Goal: Find specific page/section: Find specific page/section

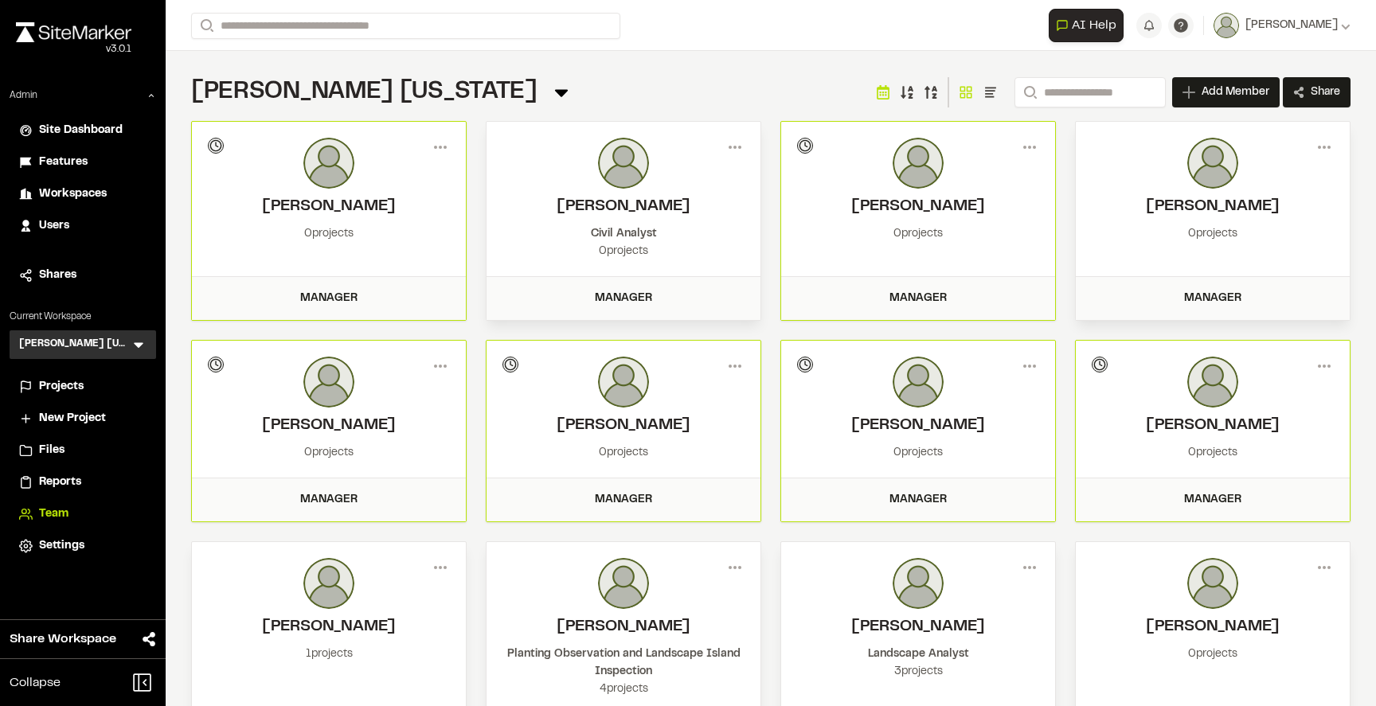
scroll to position [39, 0]
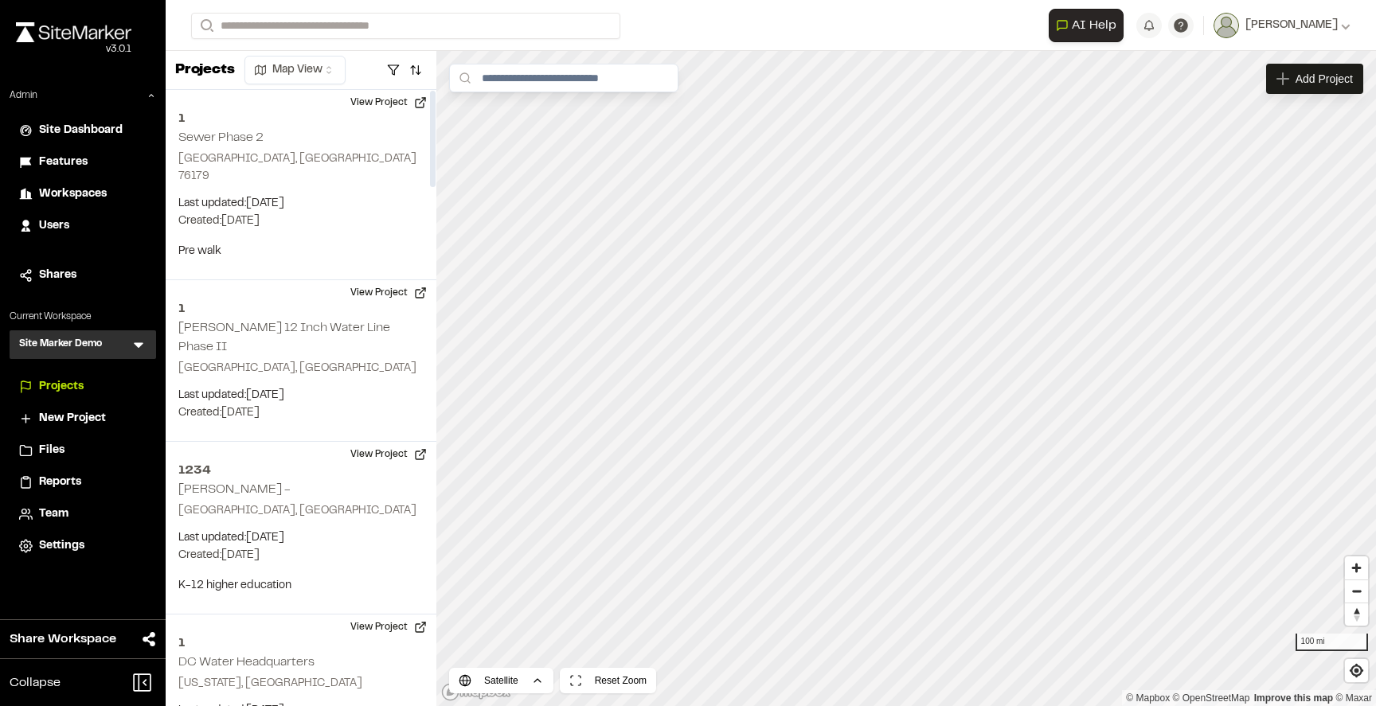
click at [152, 341] on div "Site Marker Demo SM Menu" at bounding box center [83, 344] width 147 height 29
click at [134, 341] on icon at bounding box center [139, 345] width 16 height 16
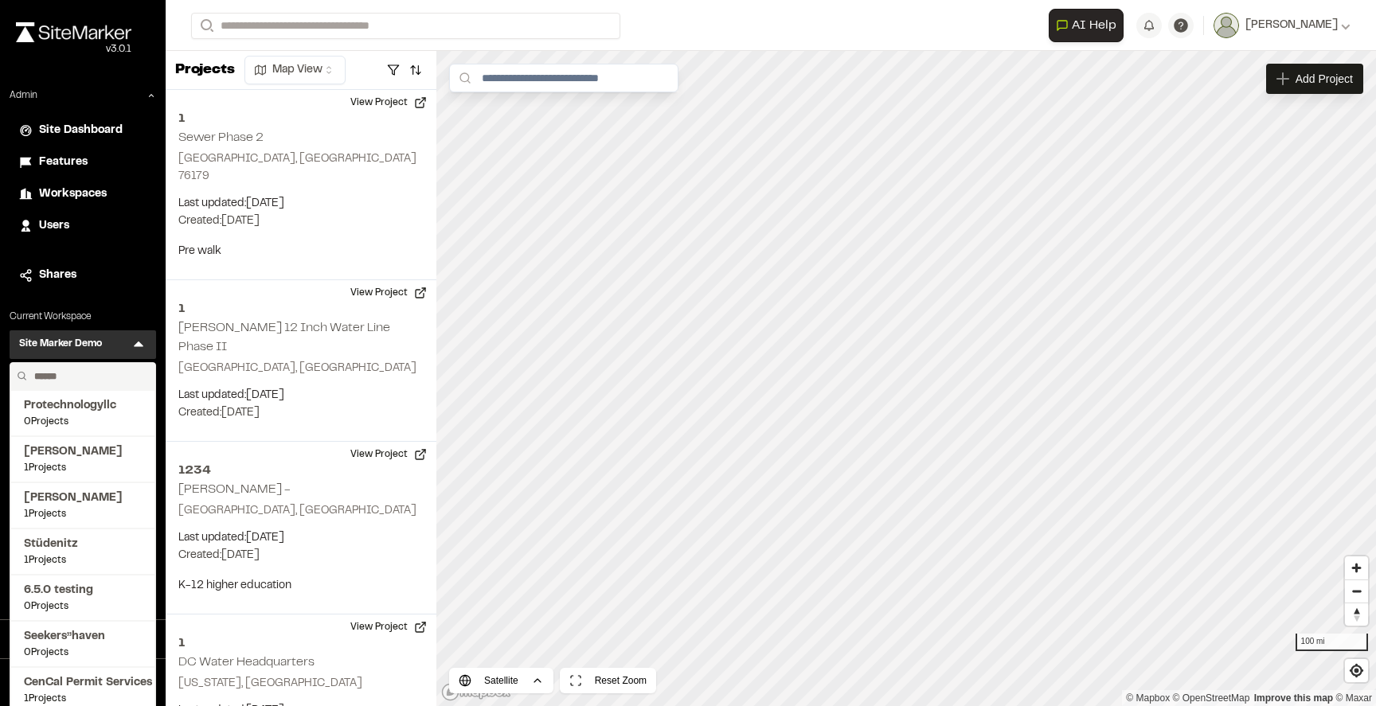
click at [69, 374] on input "text" at bounding box center [88, 376] width 121 height 27
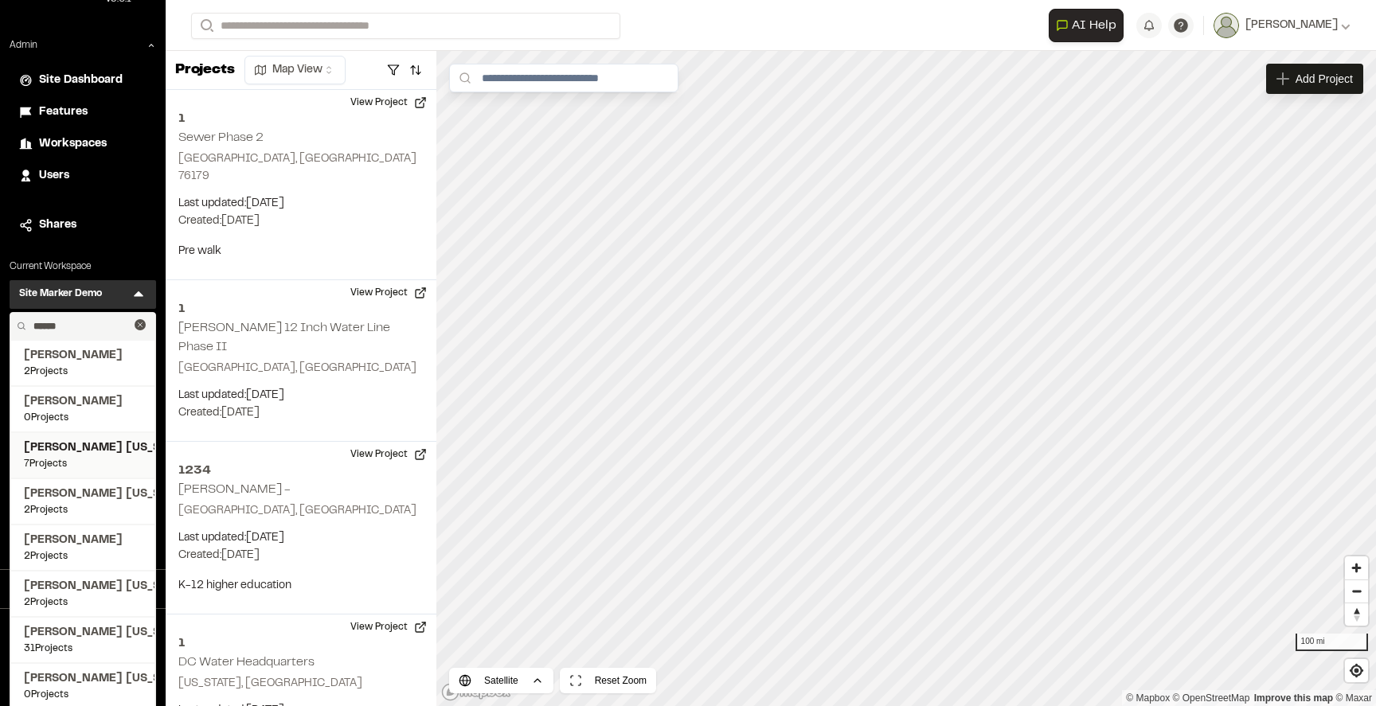
scroll to position [51, 0]
type input "******"
click at [92, 498] on span "[PERSON_NAME] [US_STATE]" at bounding box center [83, 494] width 118 height 18
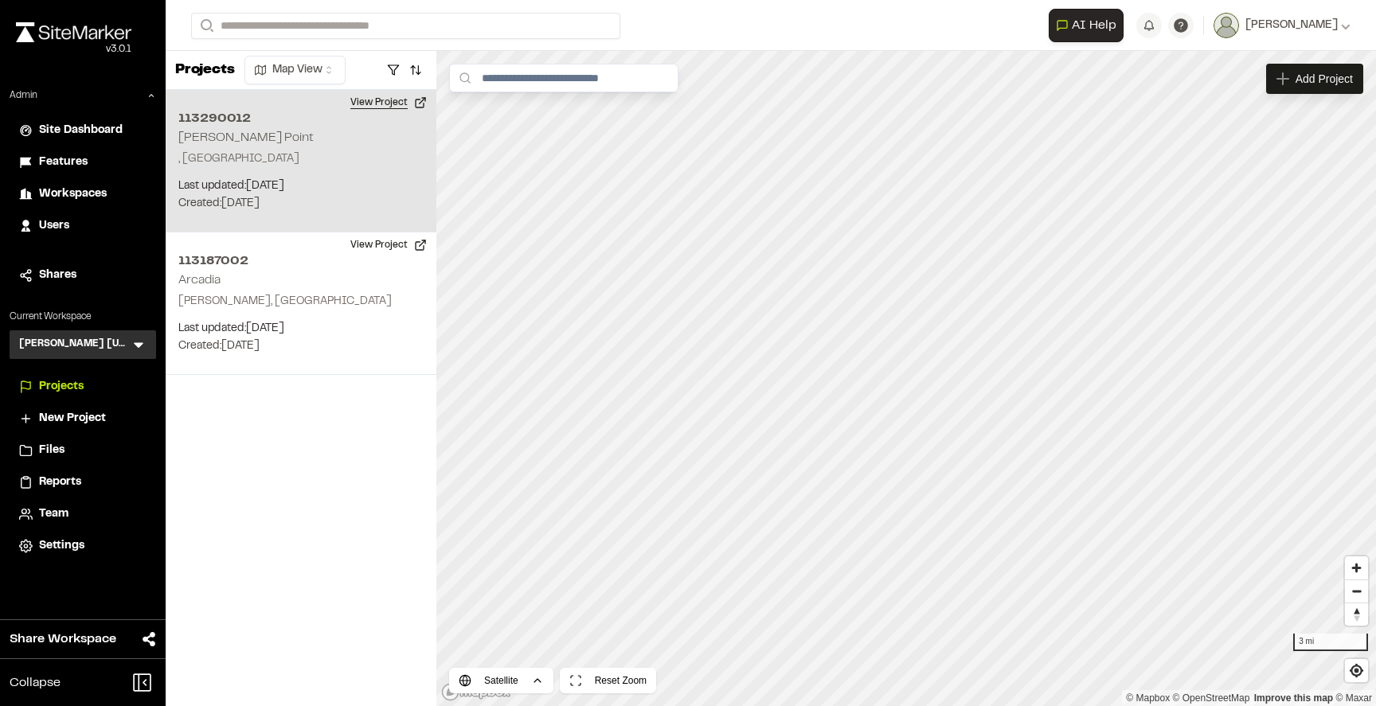
click at [385, 105] on button "View Project" at bounding box center [389, 102] width 96 height 25
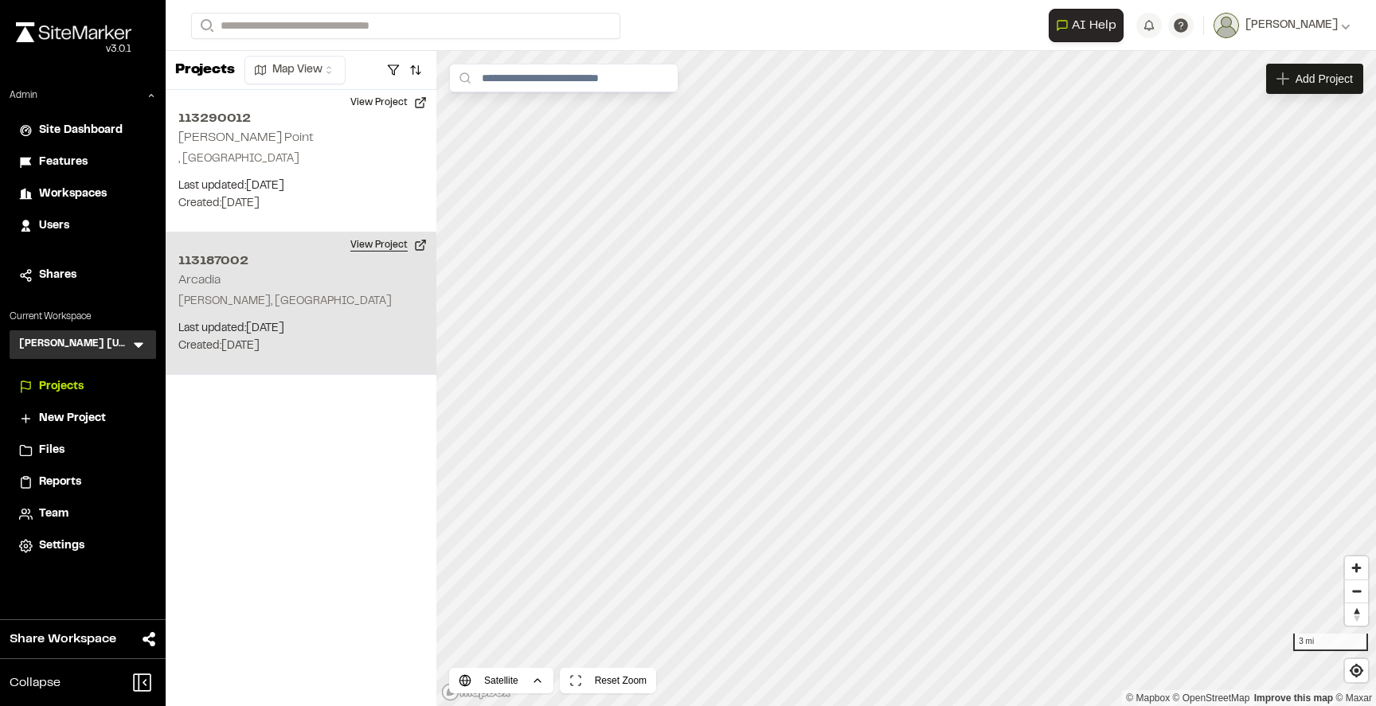
click at [386, 249] on button "View Project" at bounding box center [389, 244] width 96 height 25
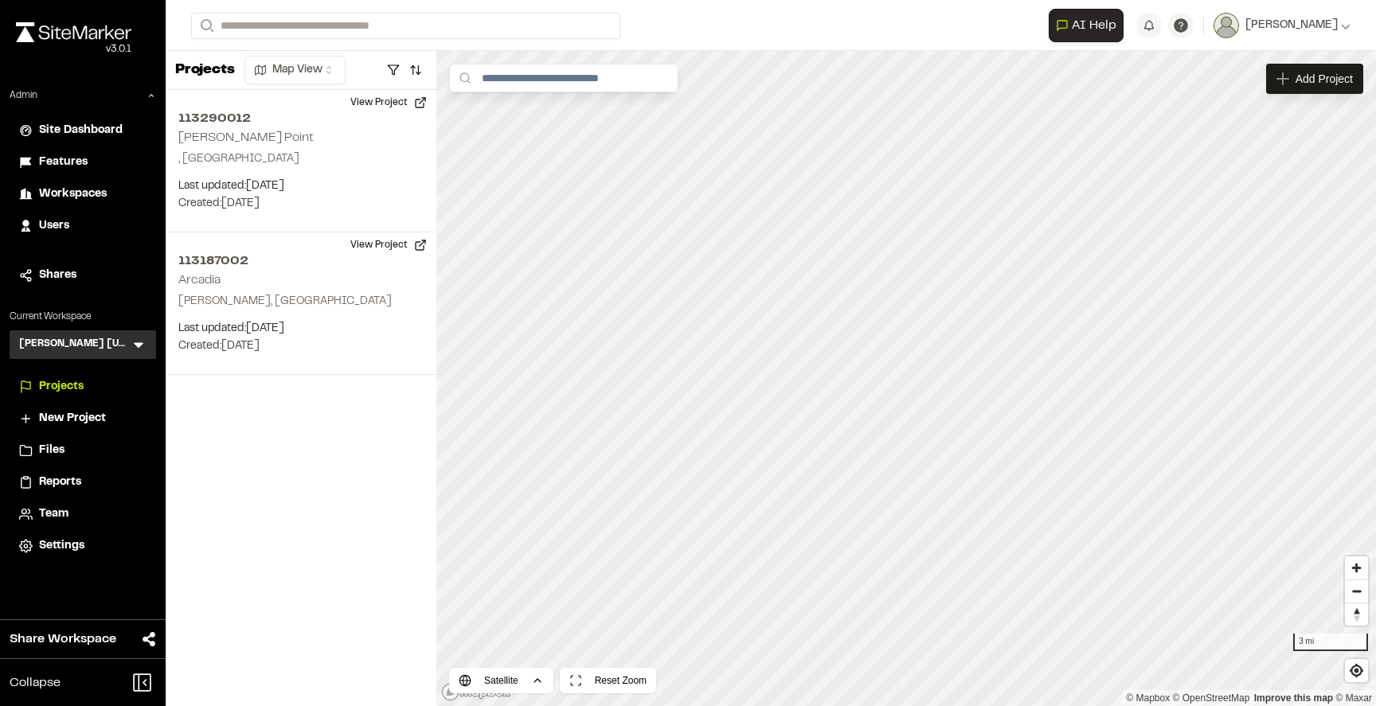
click at [121, 334] on div "Kimley Horn Virginia KH Menu" at bounding box center [83, 344] width 147 height 29
click at [132, 341] on icon at bounding box center [139, 345] width 16 height 16
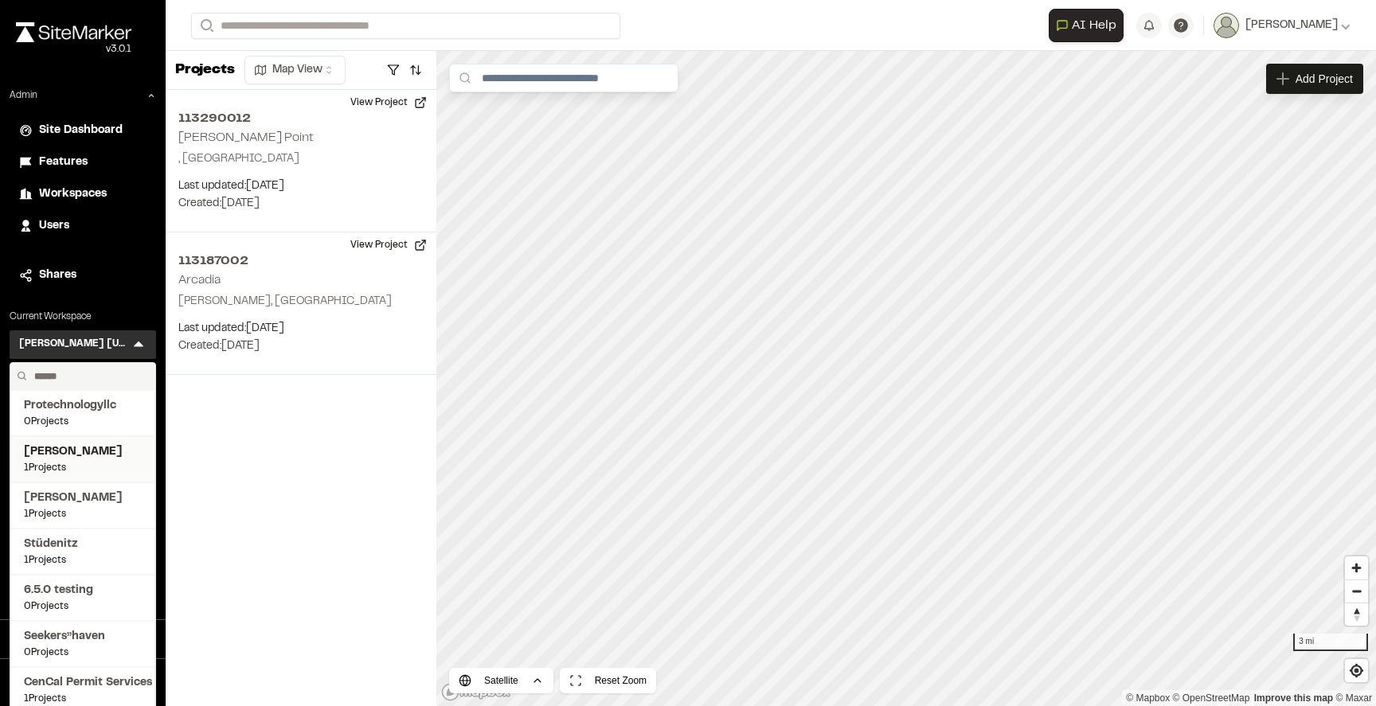
scroll to position [41, 0]
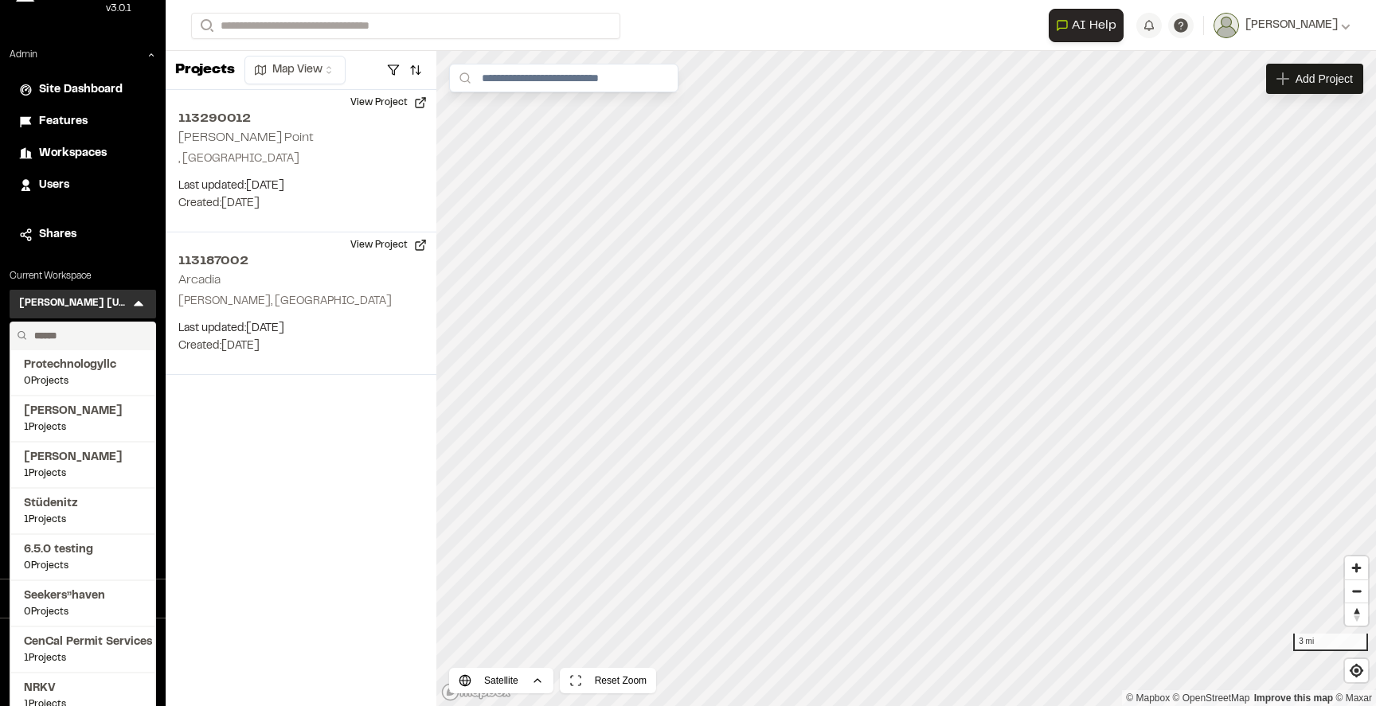
click at [76, 328] on input "text" at bounding box center [88, 335] width 121 height 27
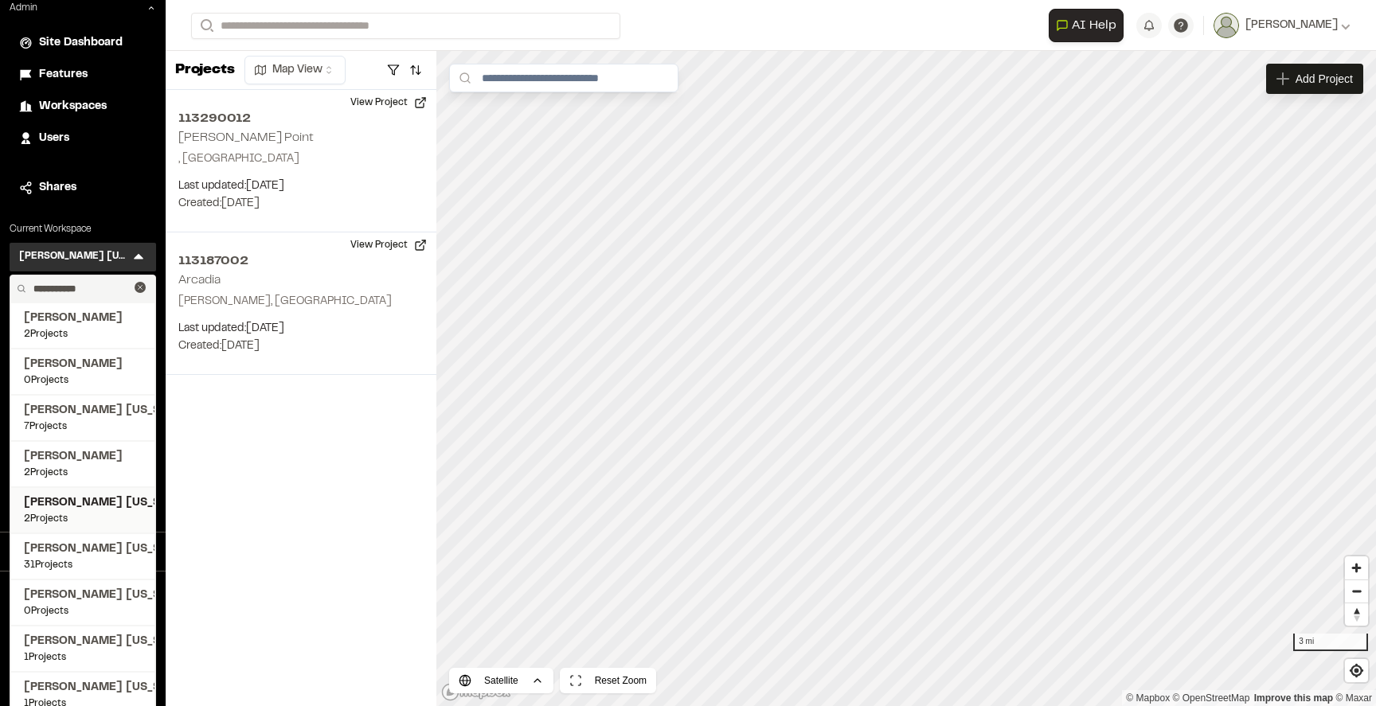
scroll to position [100, 0]
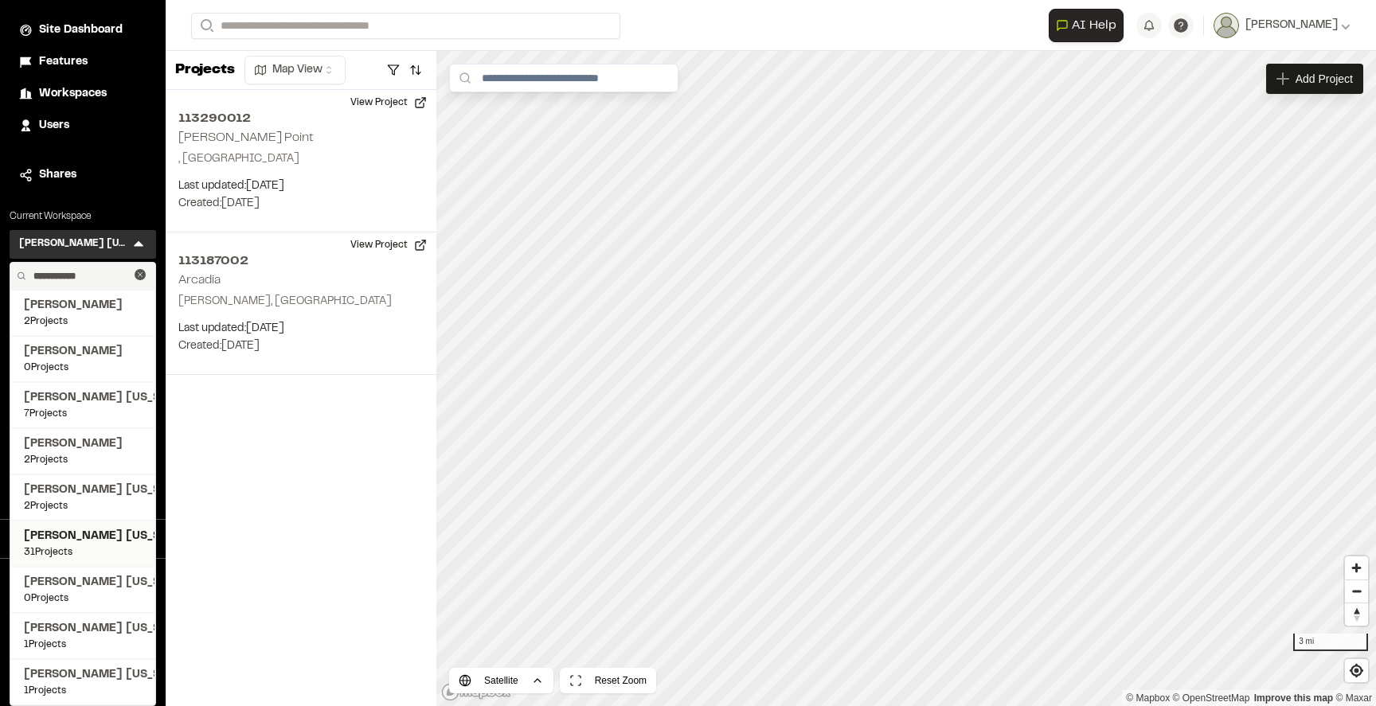
type input "**********"
click at [98, 557] on span "31 Projects" at bounding box center [83, 552] width 118 height 14
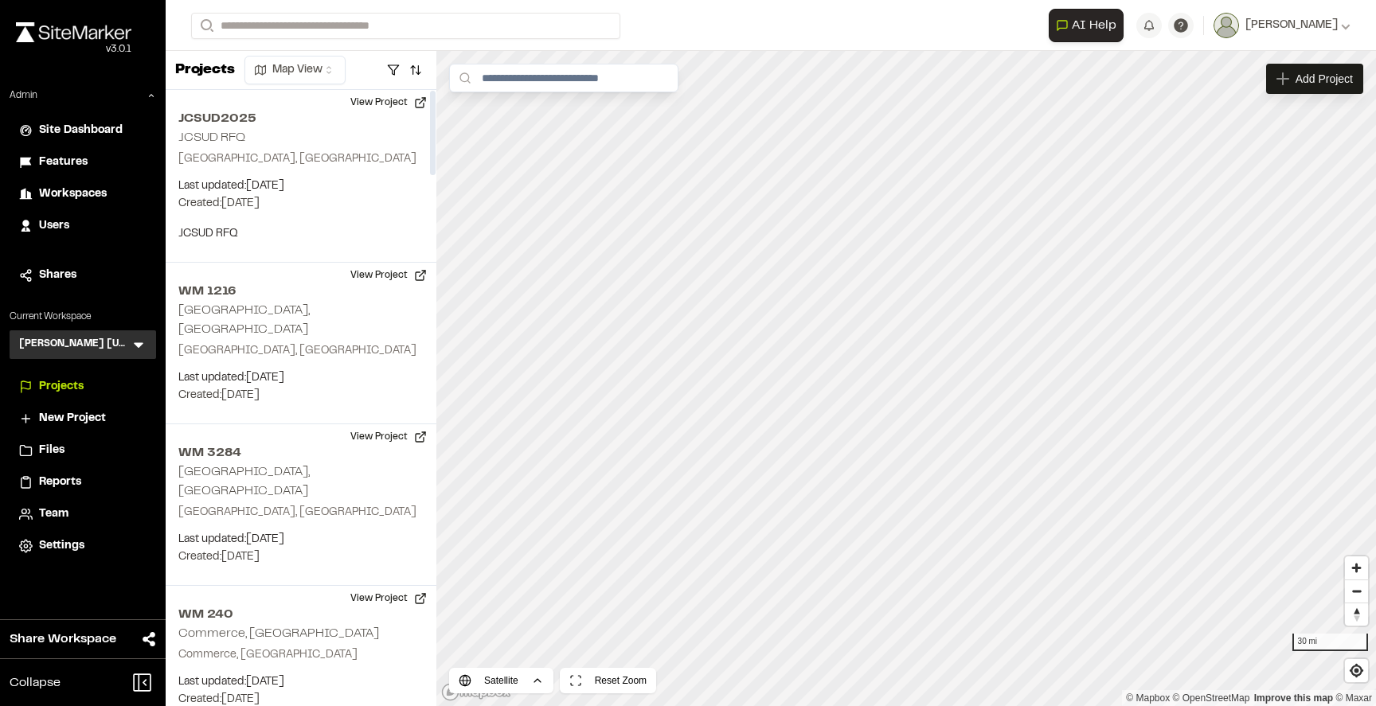
click at [417, 55] on div "Projects Map View" at bounding box center [301, 70] width 271 height 39
click at [417, 61] on button "button" at bounding box center [415, 69] width 22 height 25
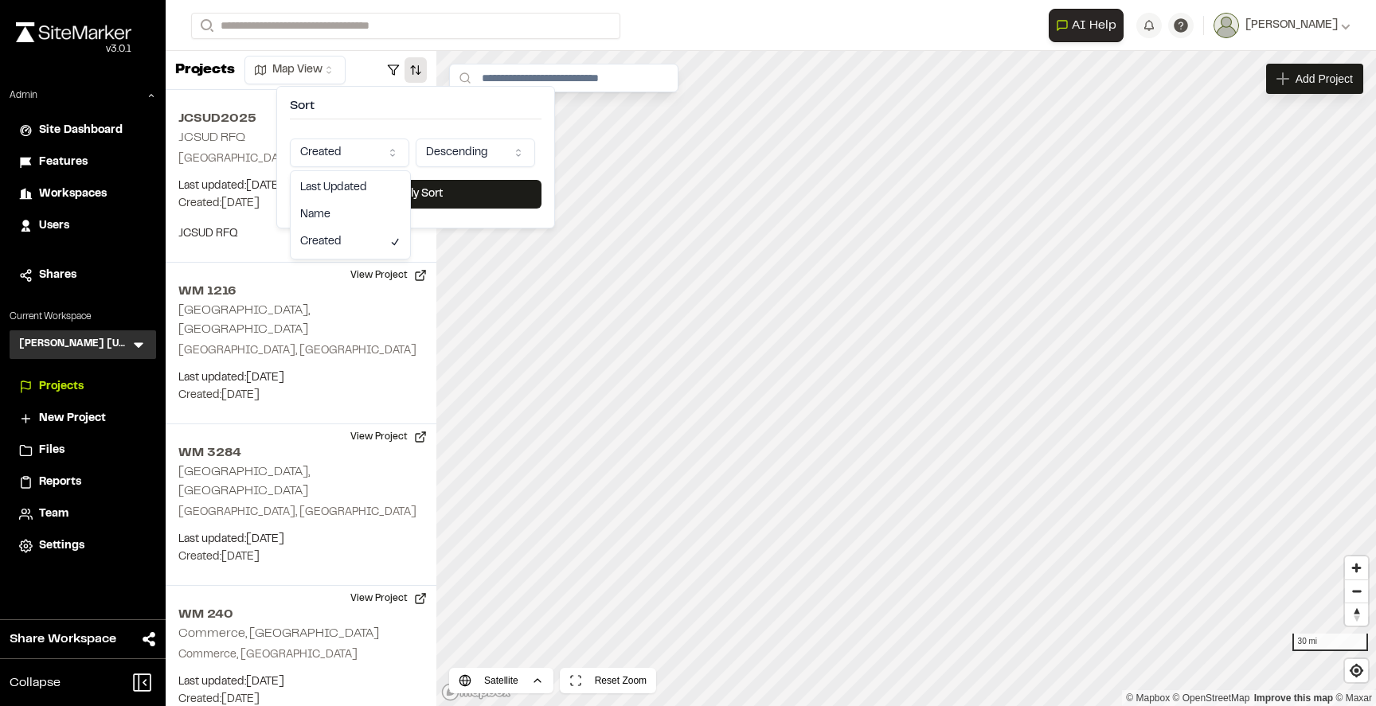
click at [352, 143] on html "Close sidebar v 3.0.1 Admin Site Dashboard Features Workspaces Users Shares Cur…" at bounding box center [688, 353] width 1376 height 706
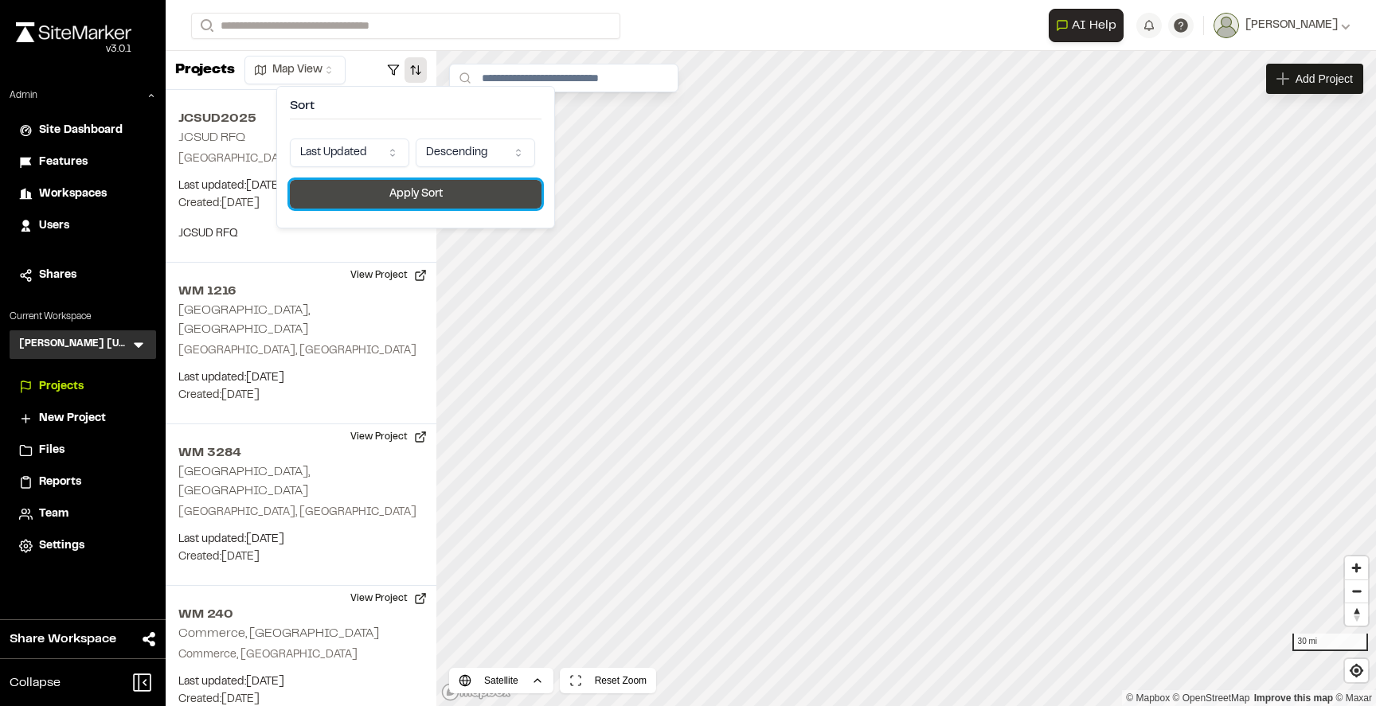
click at [367, 193] on button "Apply Sort" at bounding box center [416, 194] width 252 height 29
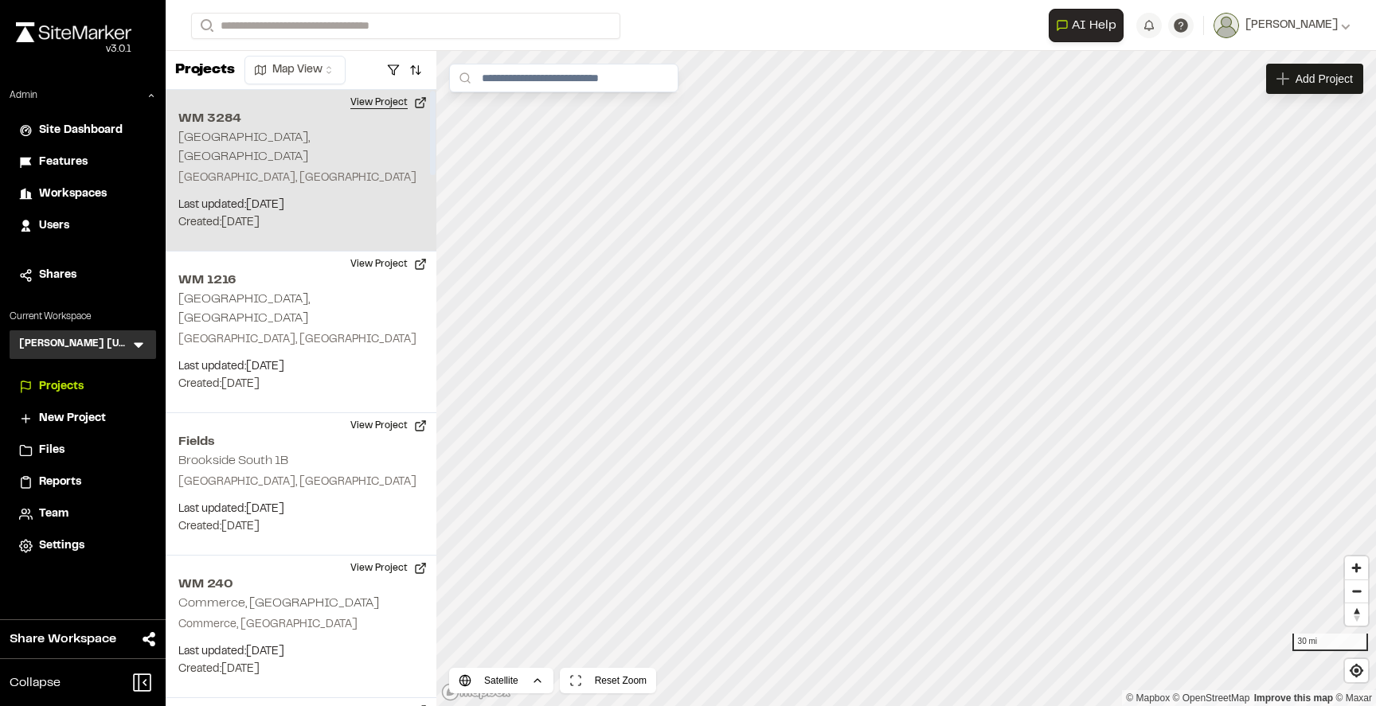
click at [387, 99] on button "View Project" at bounding box center [389, 102] width 96 height 25
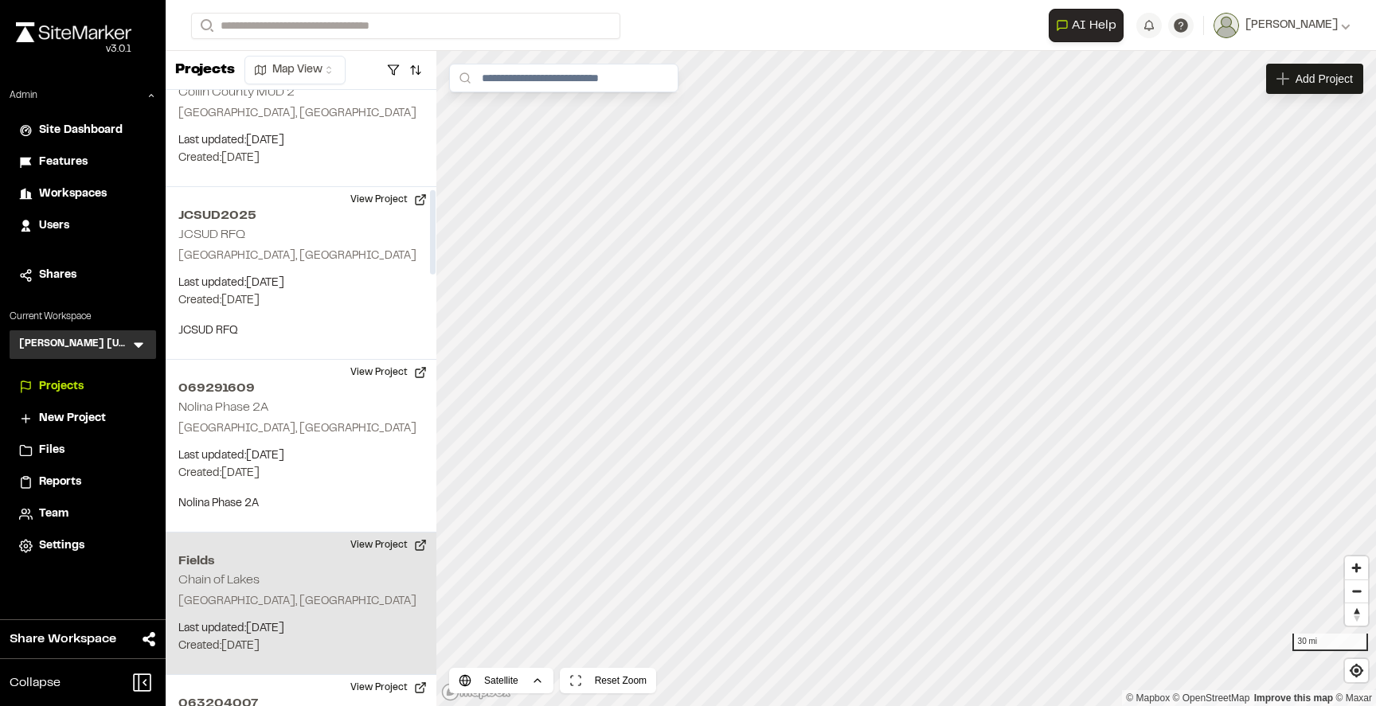
scroll to position [854, 0]
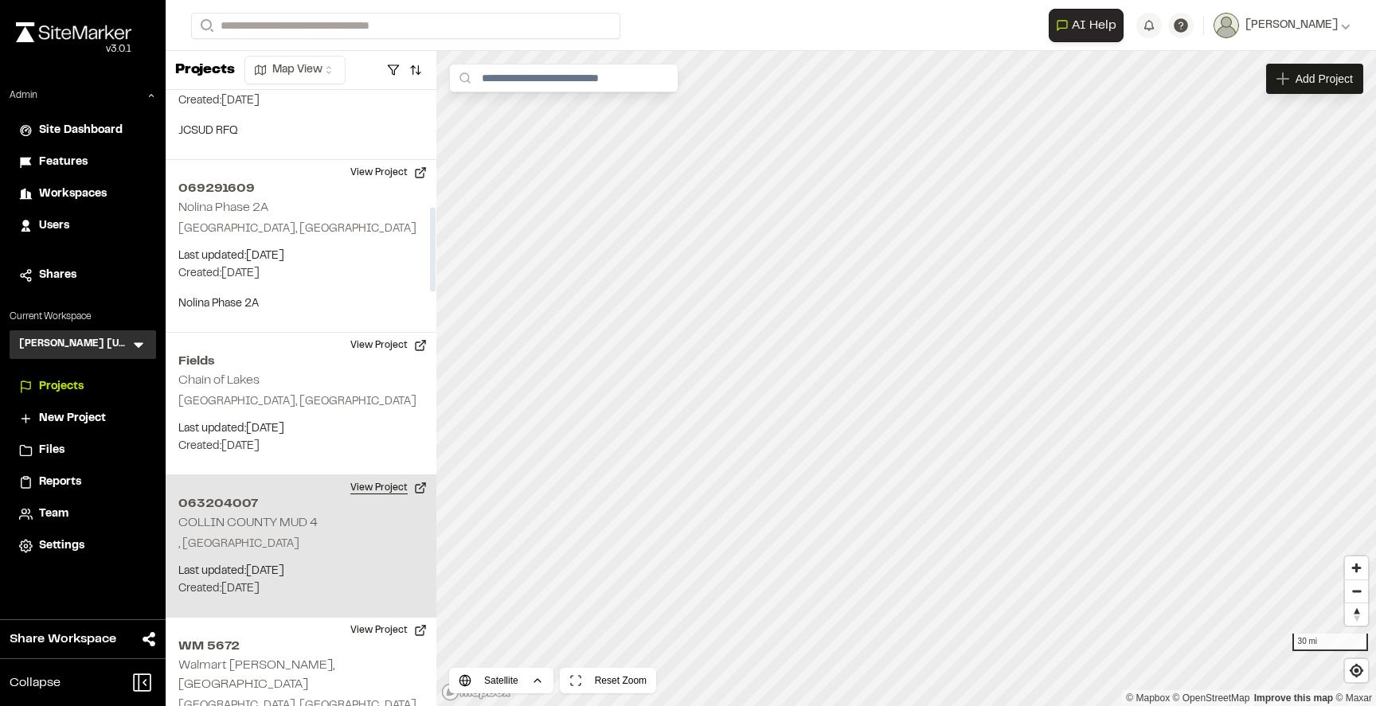
click at [375, 475] on button "View Project" at bounding box center [389, 487] width 96 height 25
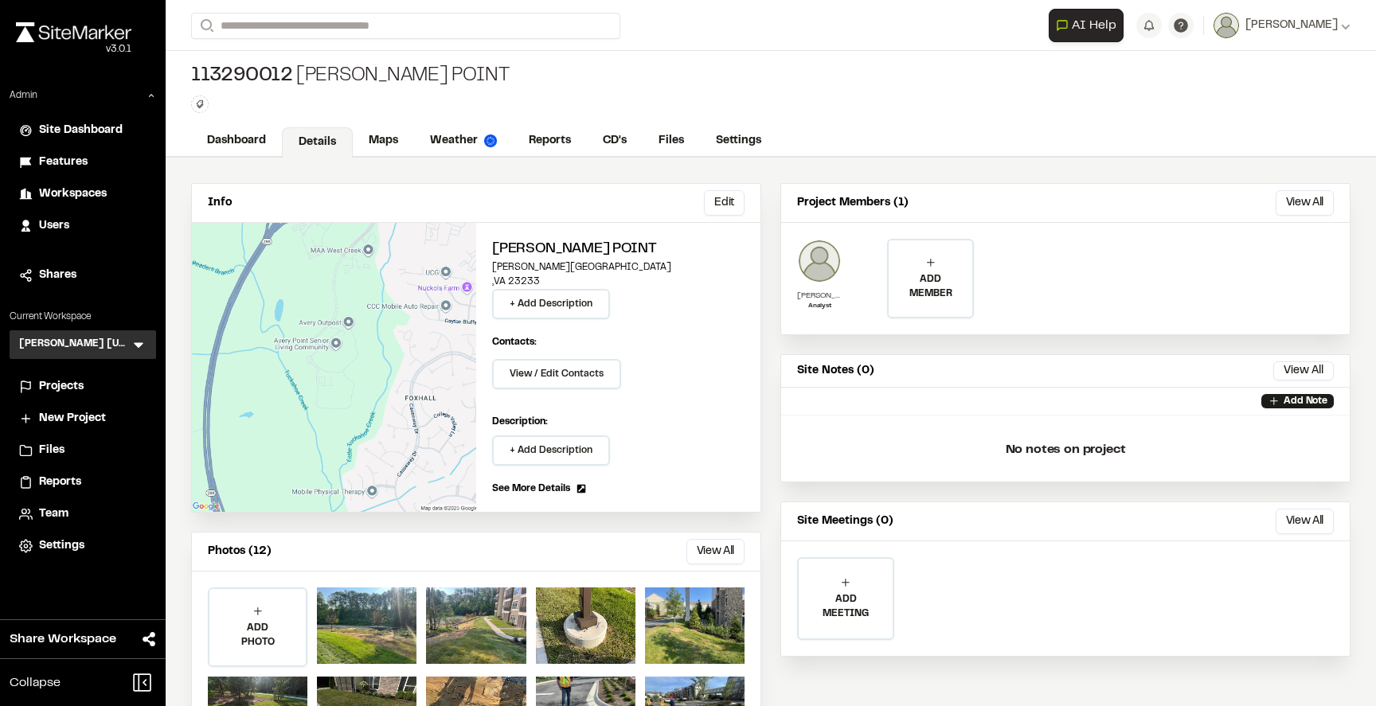
click at [818, 259] on img at bounding box center [819, 261] width 45 height 45
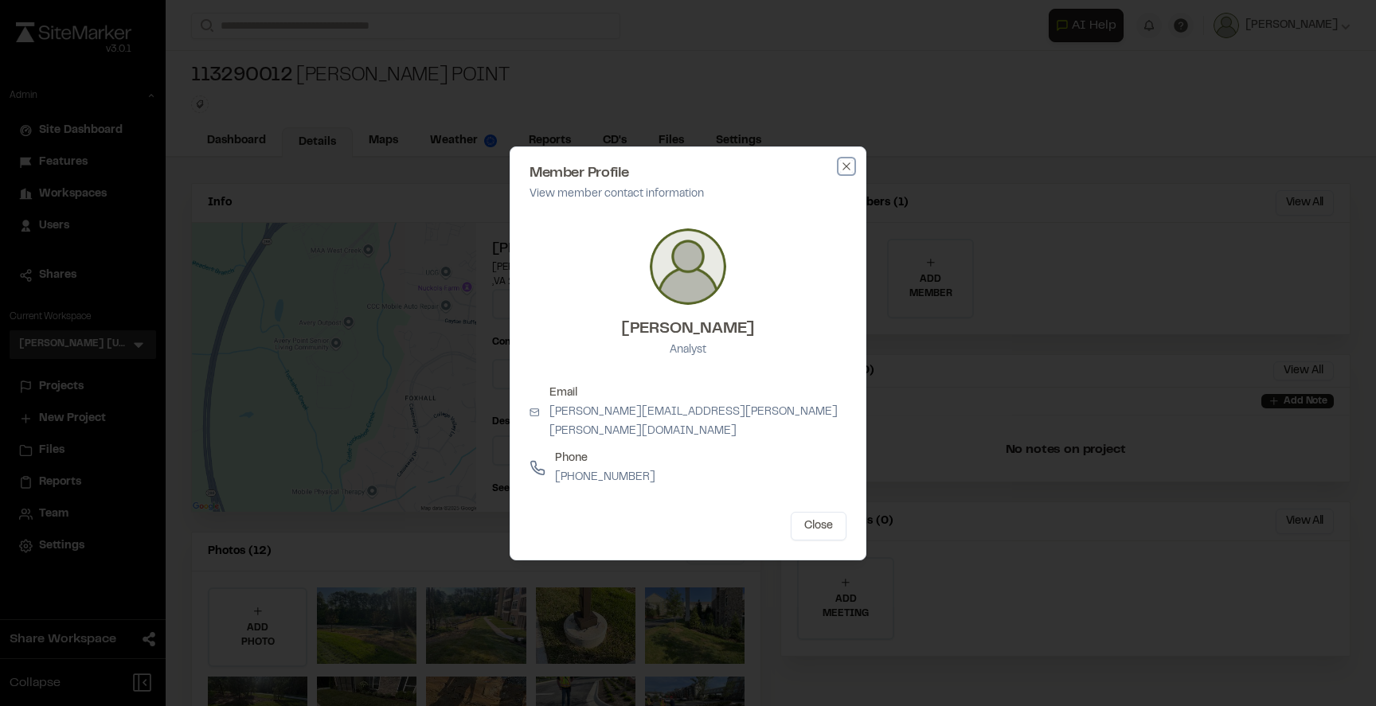
click at [846, 171] on icon "button" at bounding box center [846, 166] width 13 height 13
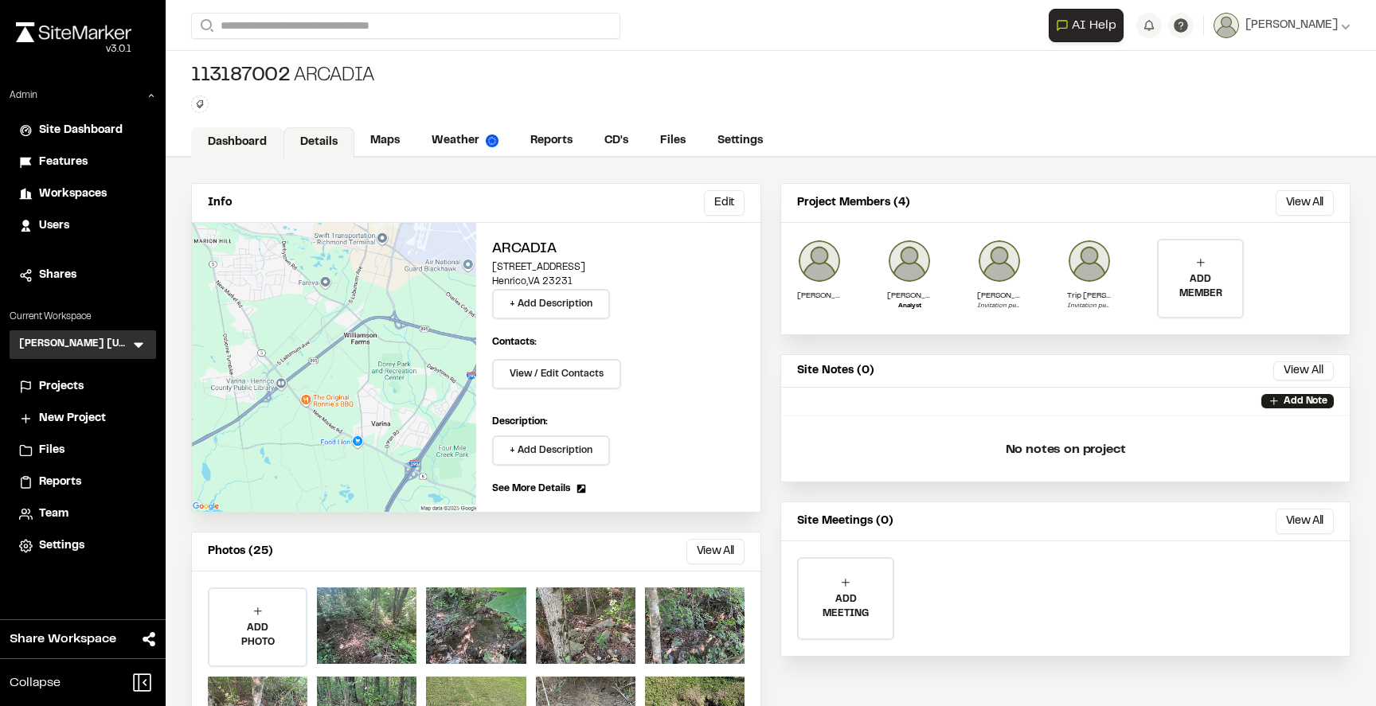
click at [264, 137] on link "Dashboard" at bounding box center [237, 142] width 92 height 30
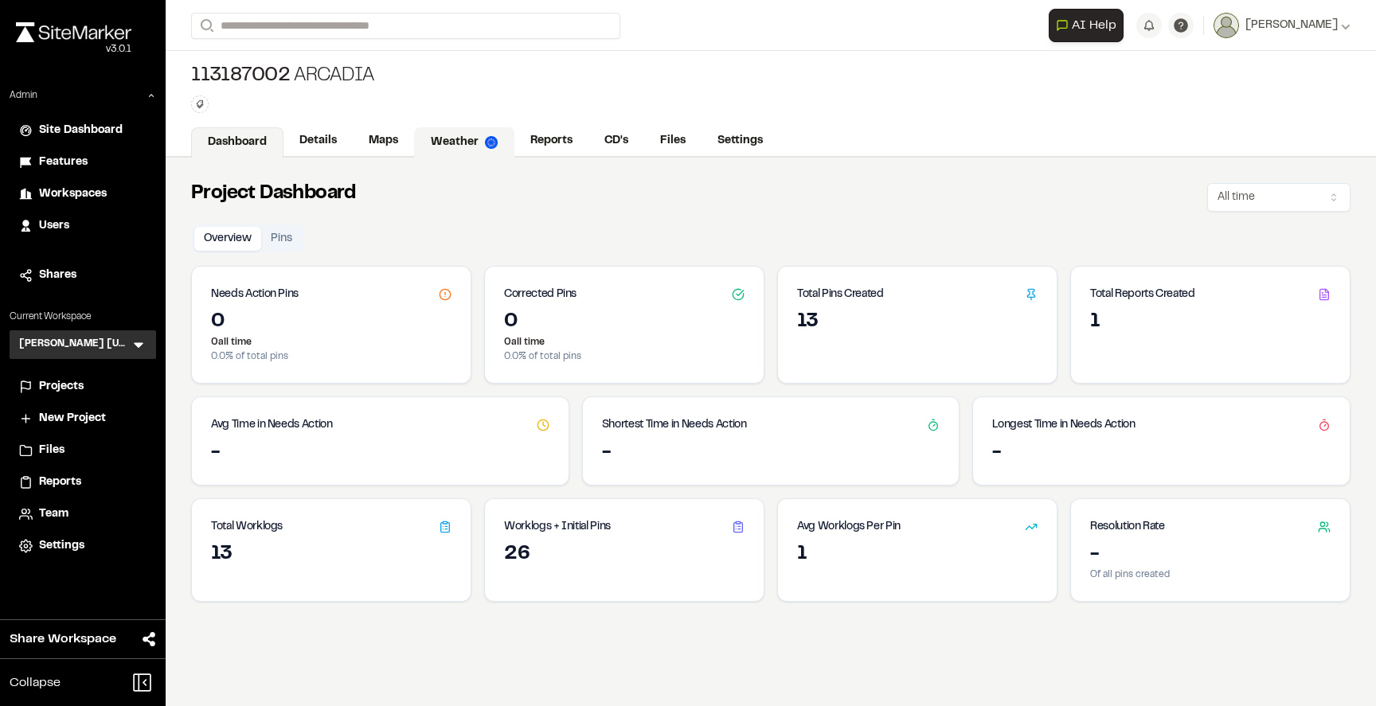
click at [470, 139] on link "Weather" at bounding box center [464, 142] width 100 height 30
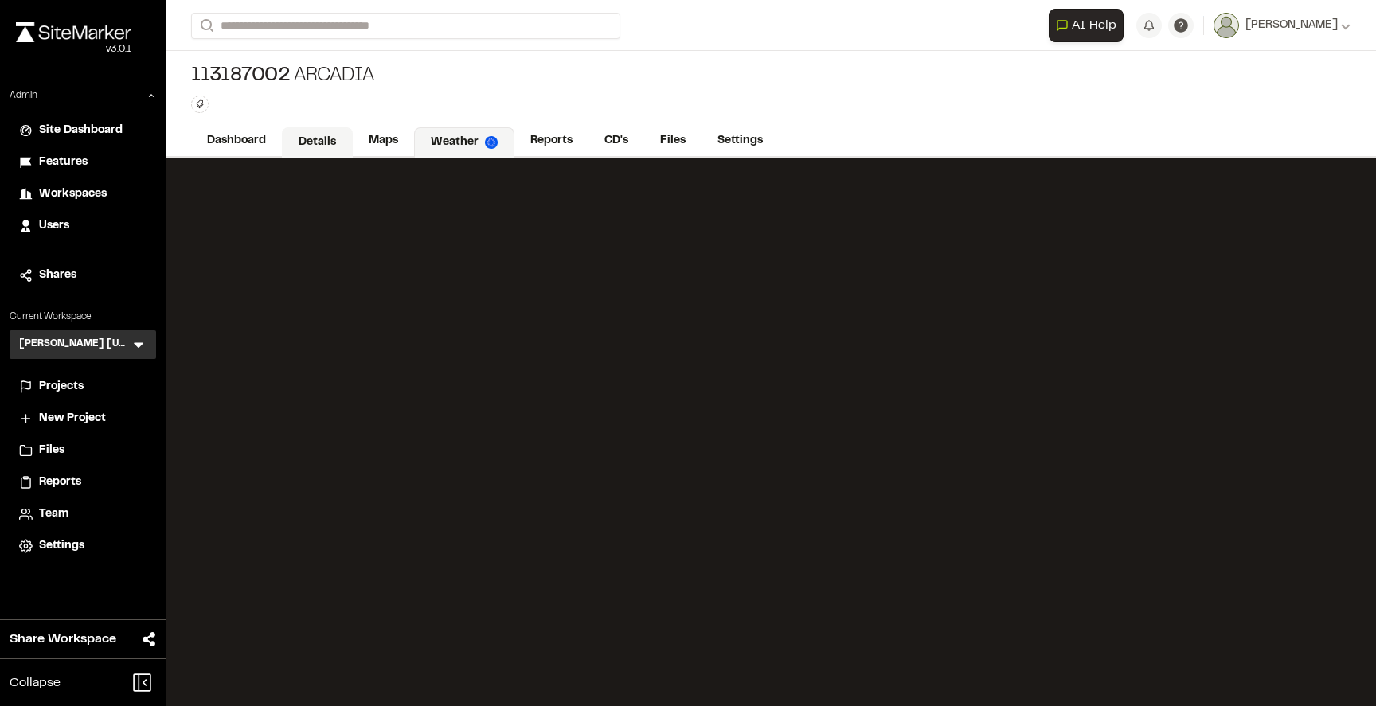
click at [316, 143] on link "Details" at bounding box center [317, 142] width 71 height 30
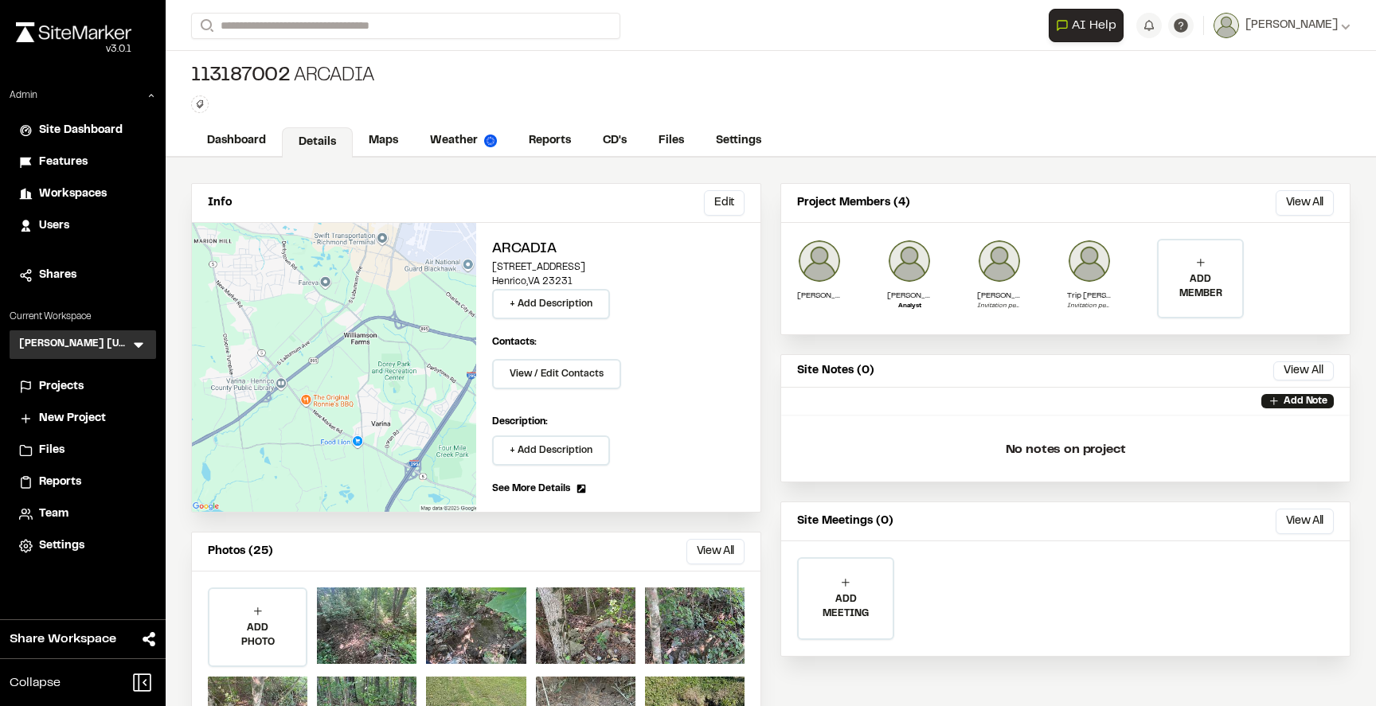
click at [557, 76] on div "113187002 Arcadia Type Enter or comma to add tag." at bounding box center [771, 88] width 1210 height 75
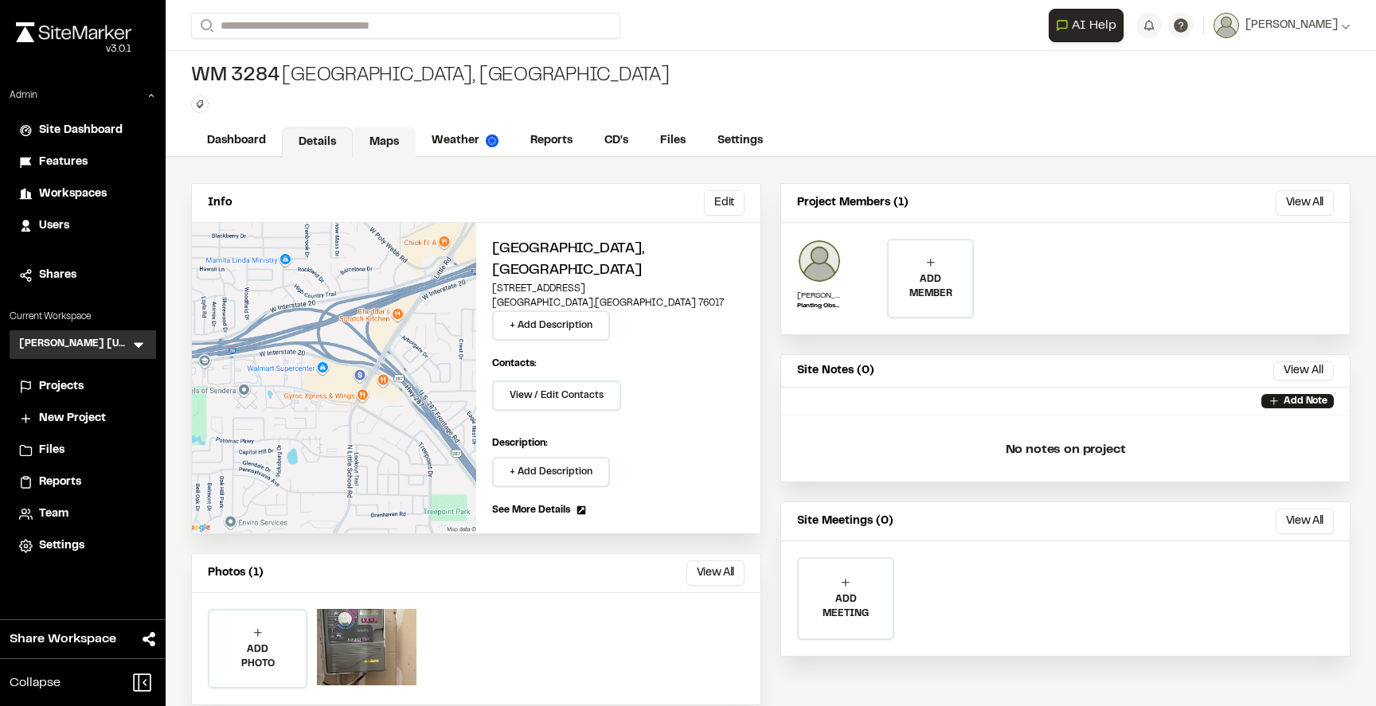
click at [377, 147] on link "Maps" at bounding box center [384, 142] width 63 height 30
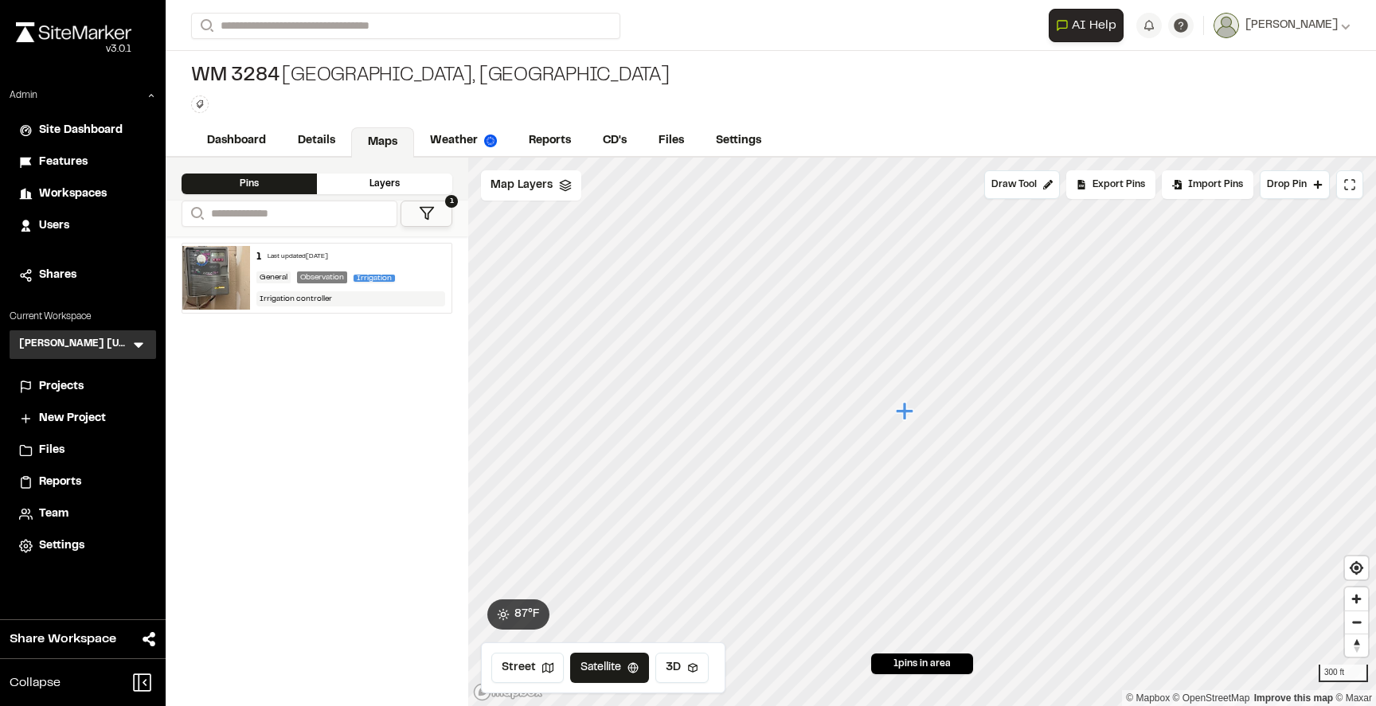
click at [220, 282] on img at bounding box center [216, 278] width 68 height 64
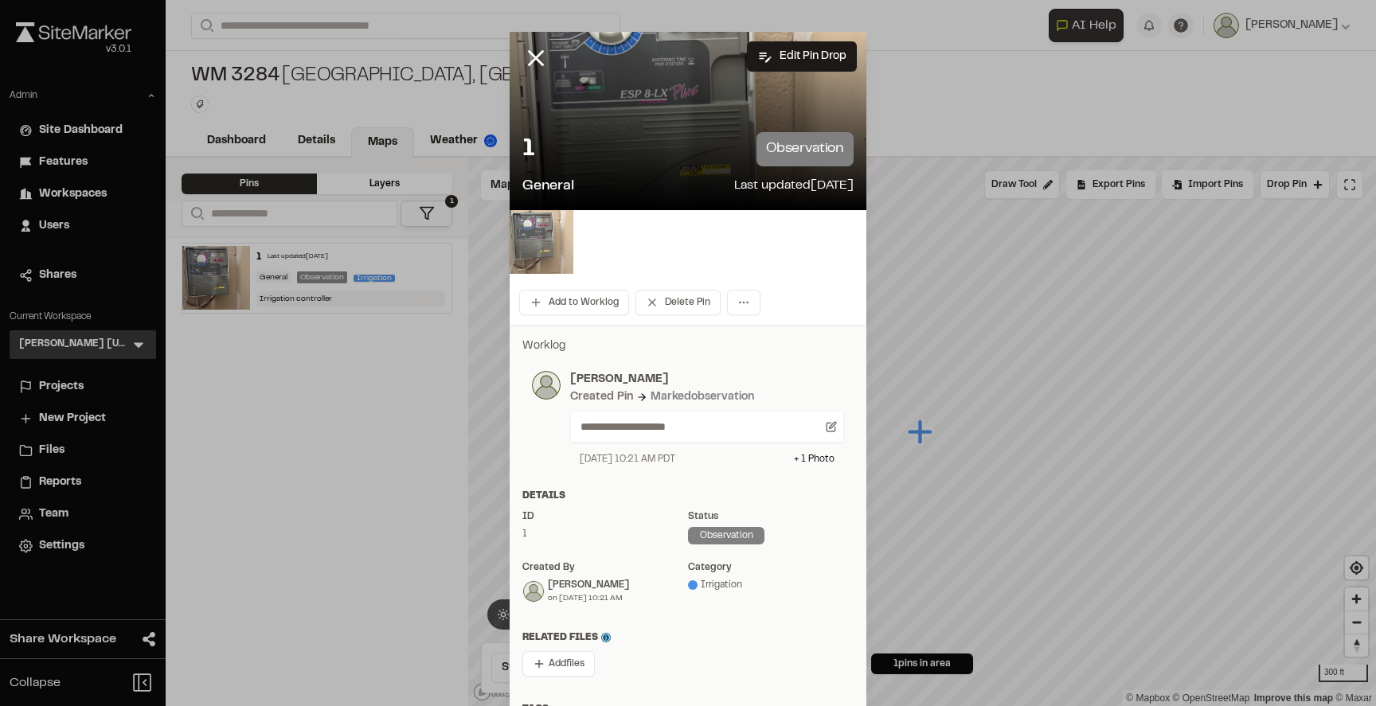
click at [540, 240] on img at bounding box center [542, 242] width 64 height 64
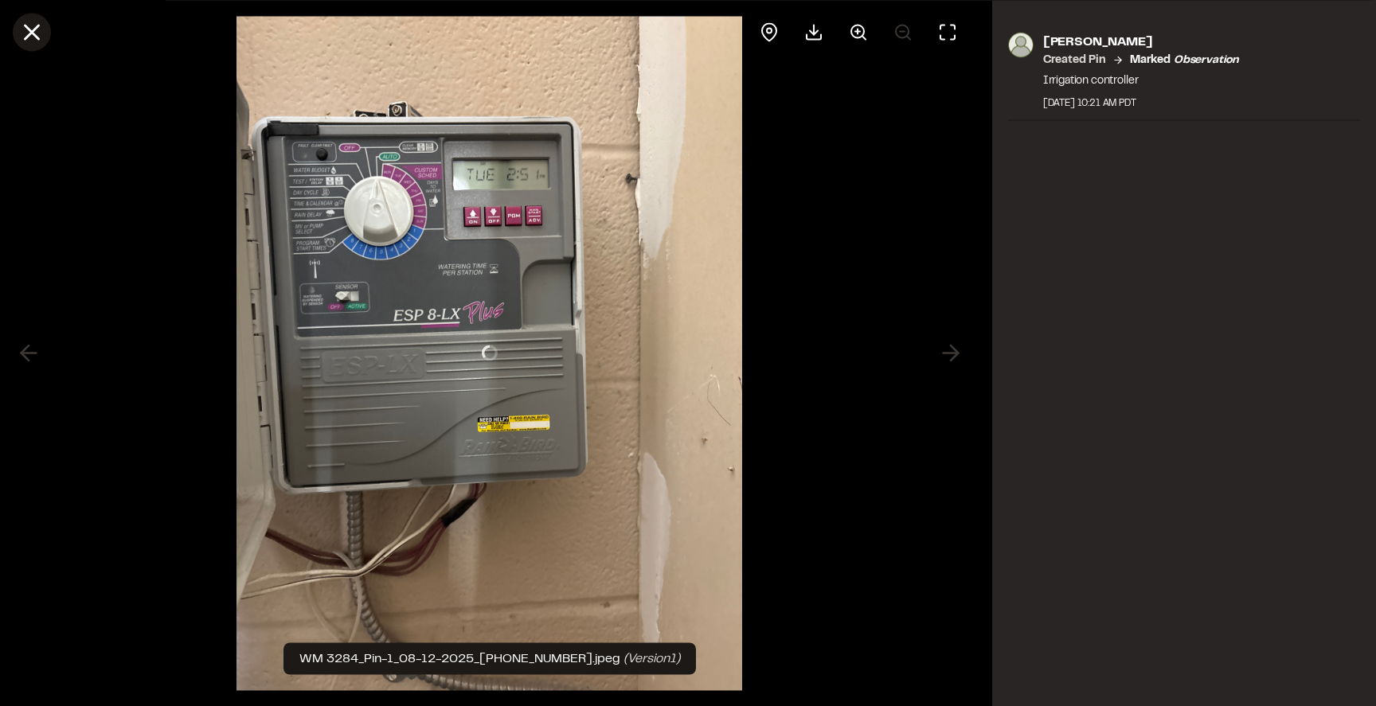
click at [37, 33] on icon at bounding box center [31, 31] width 27 height 27
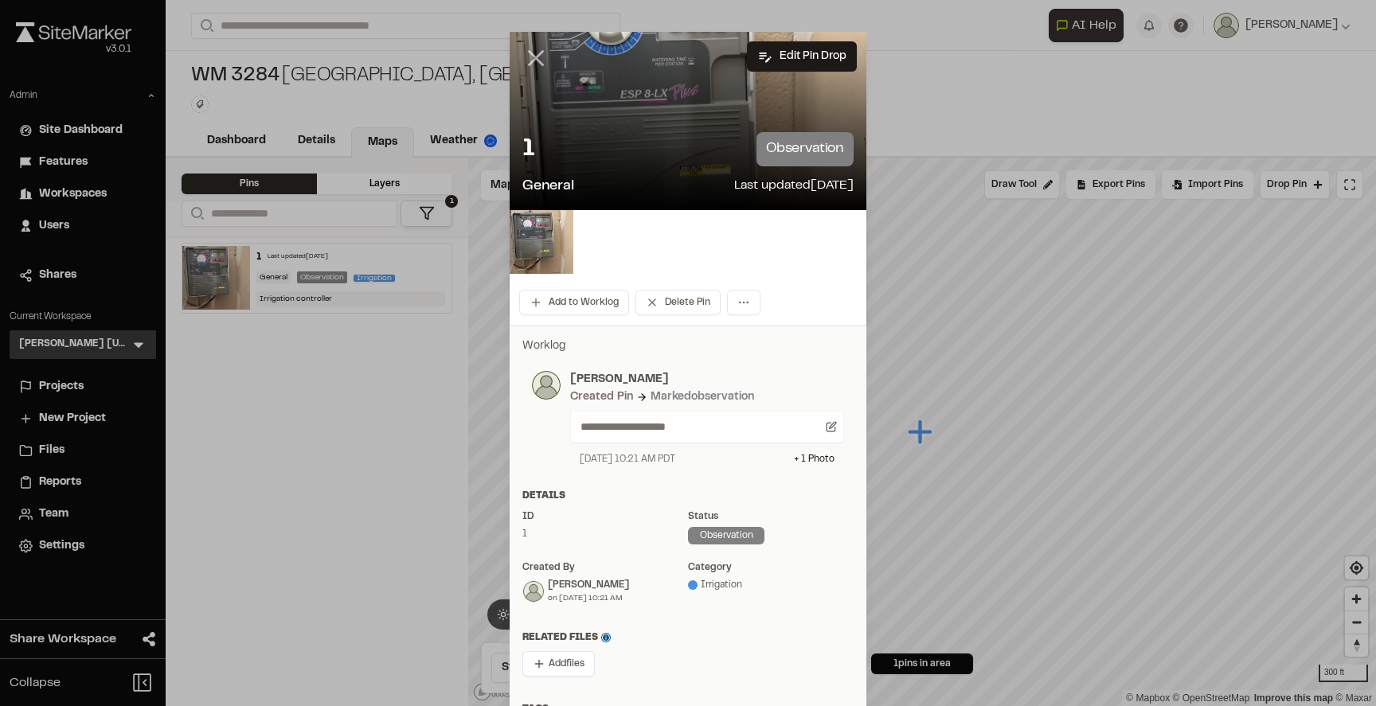
click at [536, 55] on icon at bounding box center [535, 58] width 27 height 27
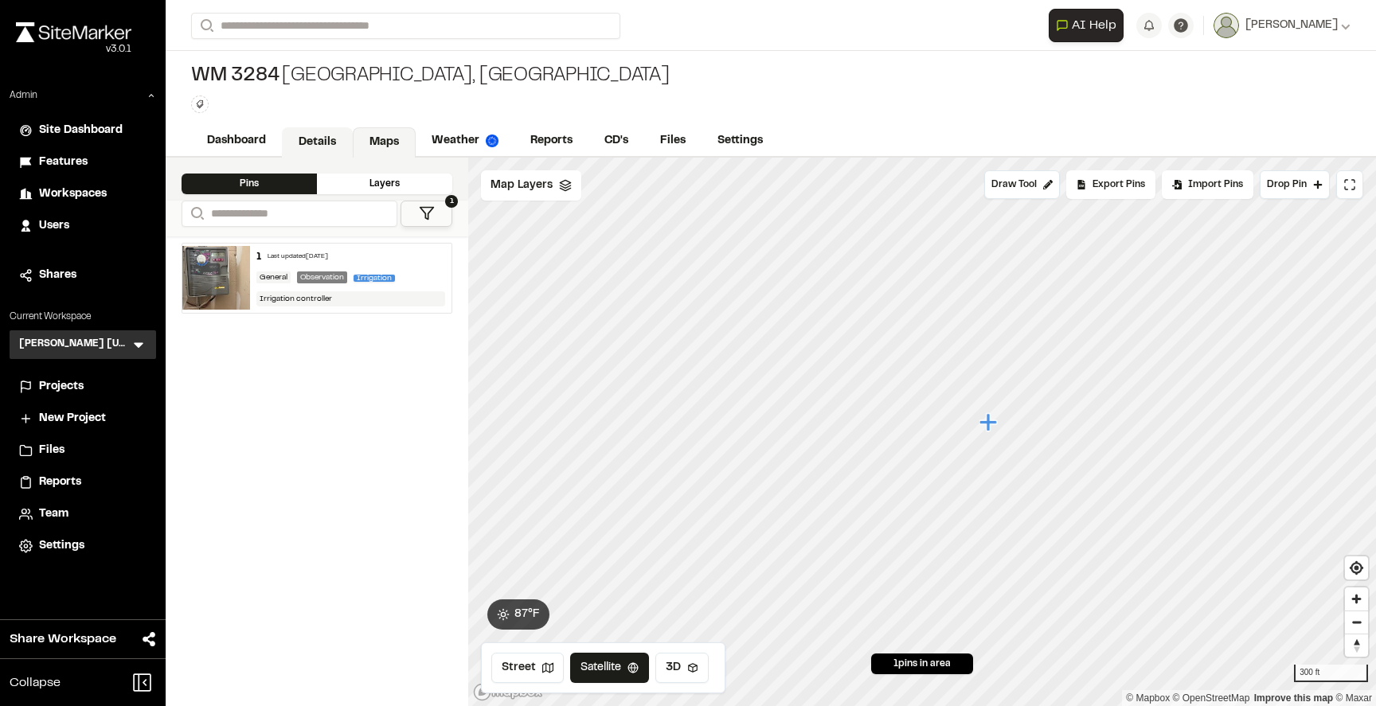
click at [299, 148] on link "Details" at bounding box center [317, 142] width 71 height 30
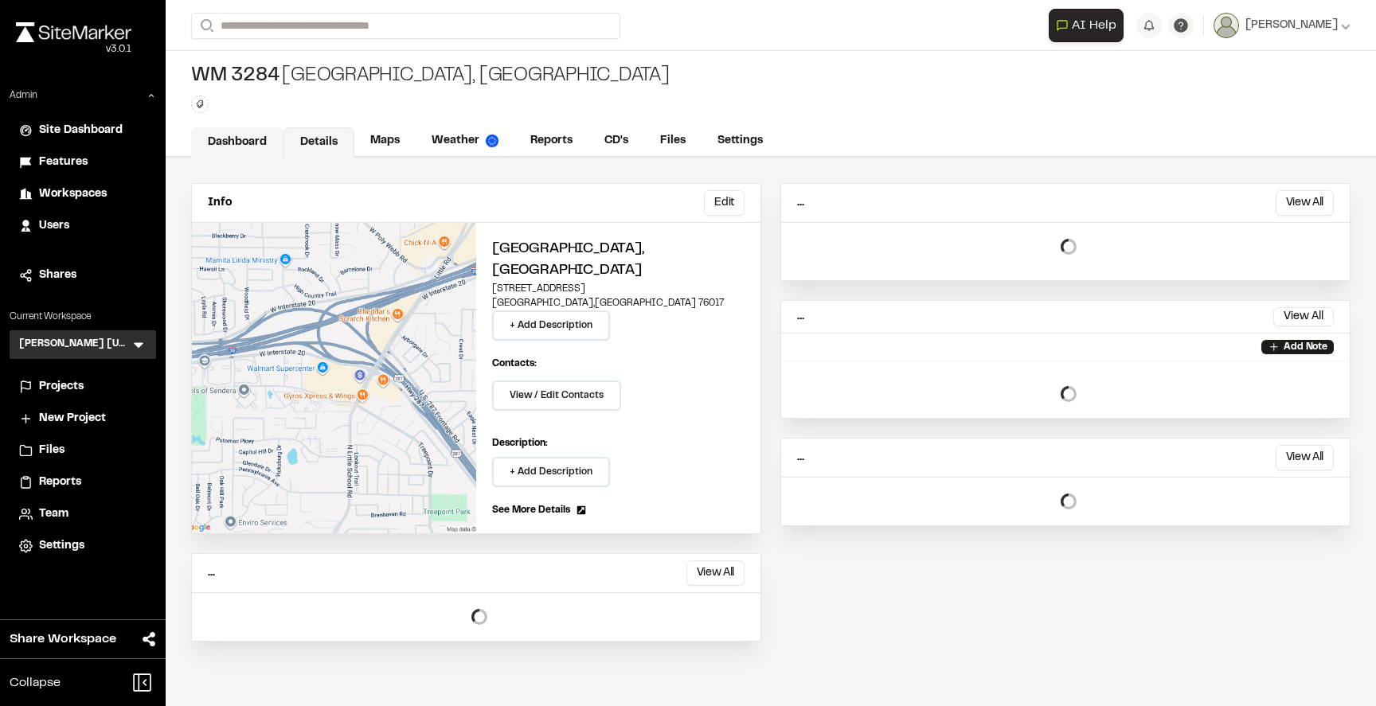
click at [250, 143] on link "Dashboard" at bounding box center [237, 142] width 92 height 30
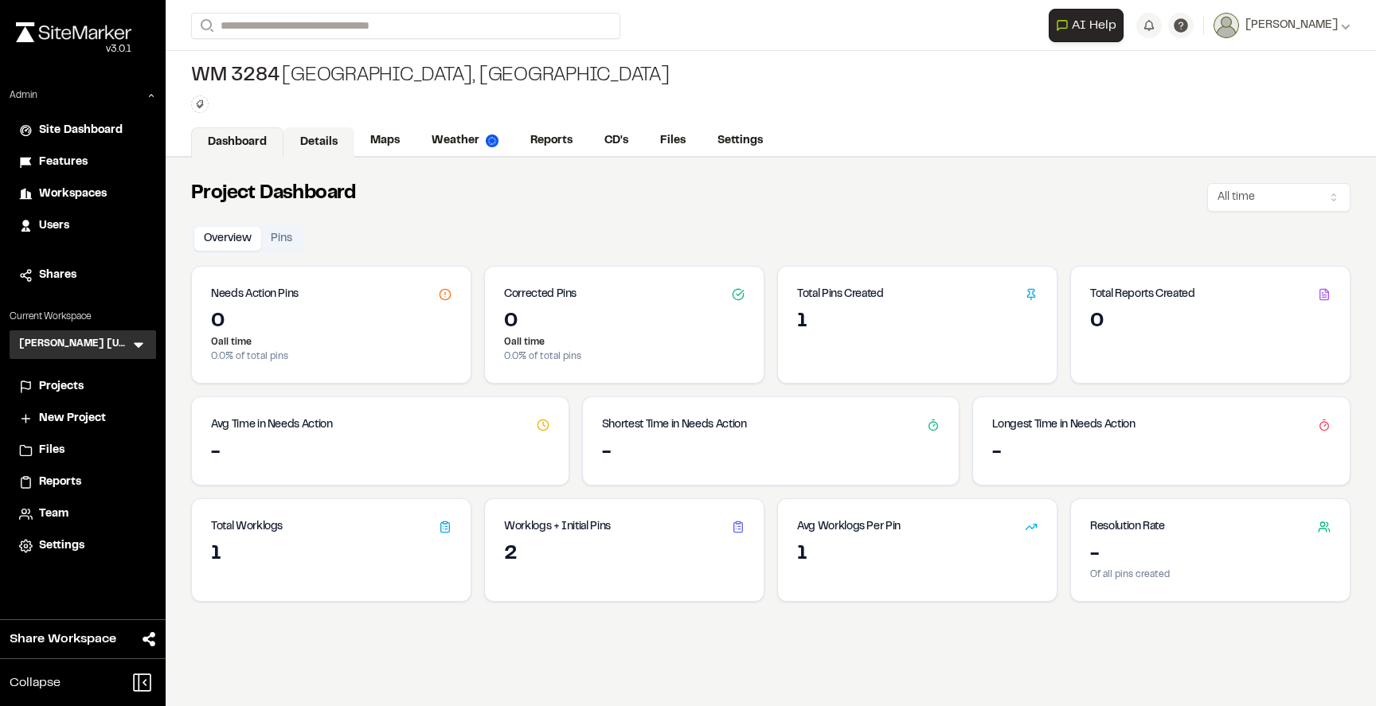
click at [316, 135] on link "Details" at bounding box center [318, 142] width 71 height 30
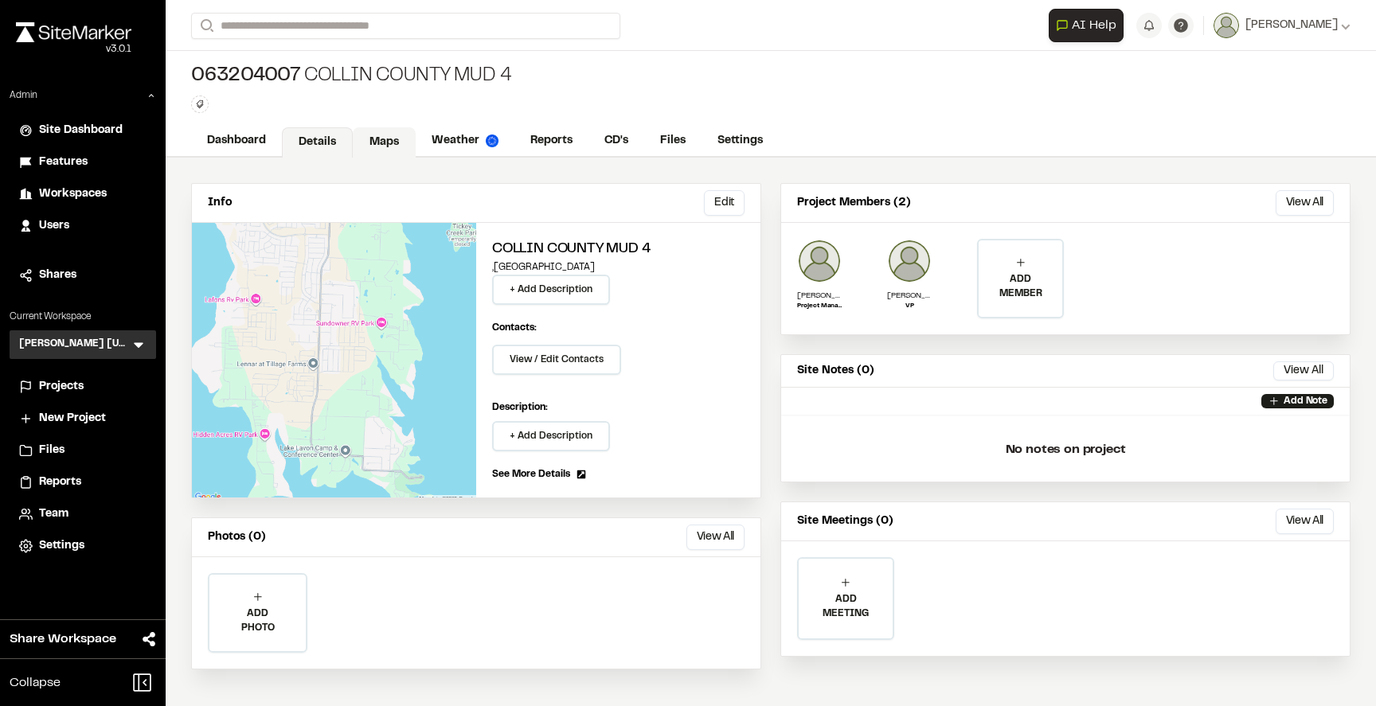
click at [390, 144] on link "Maps" at bounding box center [384, 142] width 63 height 30
